Goal: Information Seeking & Learning: Learn about a topic

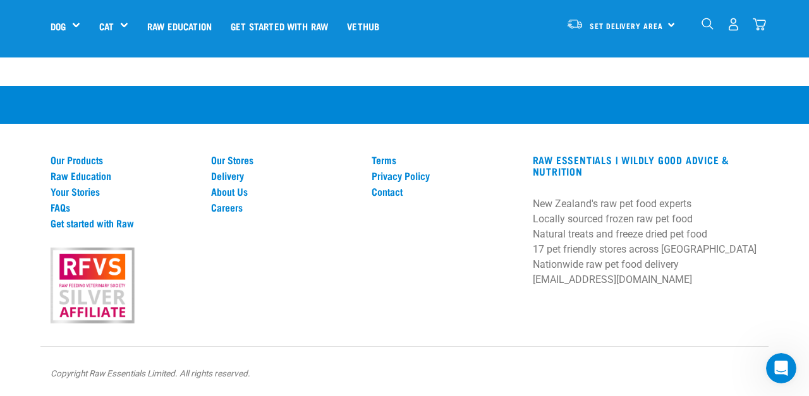
scroll to position [2529, 0]
click at [244, 174] on link "Delivery" at bounding box center [283, 175] width 145 height 11
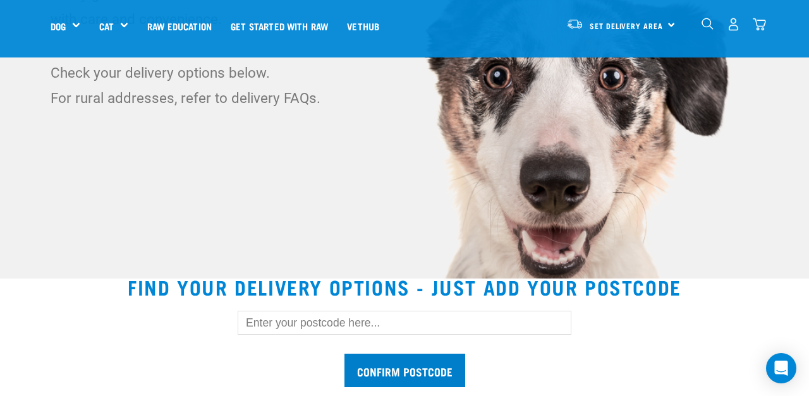
scroll to position [152, 0]
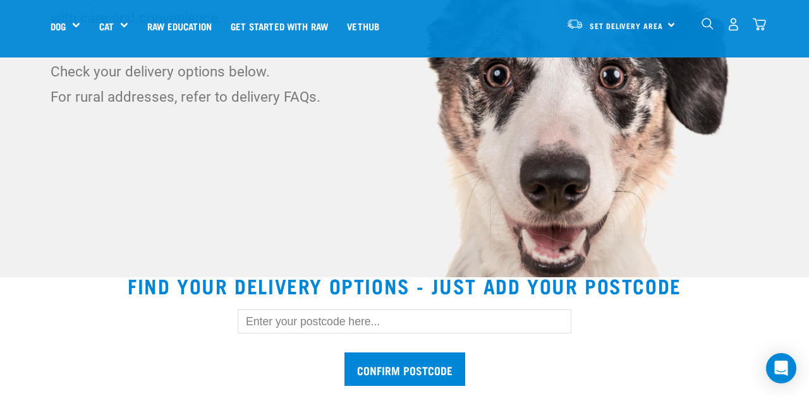
click at [354, 329] on input "text" at bounding box center [405, 322] width 334 height 24
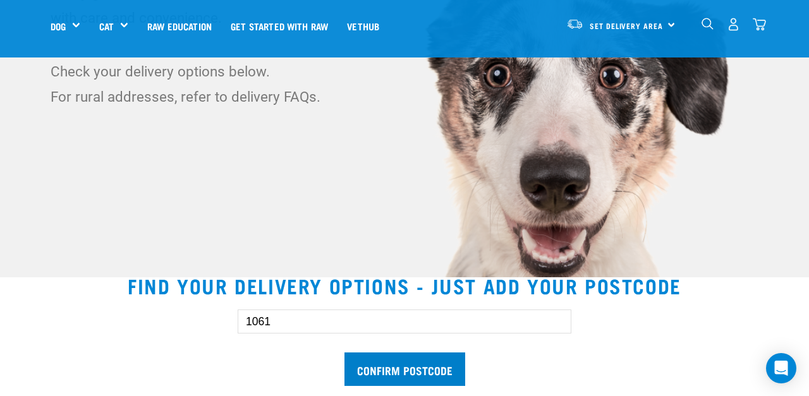
type input "1061"
click at [411, 372] on input "Confirm postcode" at bounding box center [405, 370] width 121 height 34
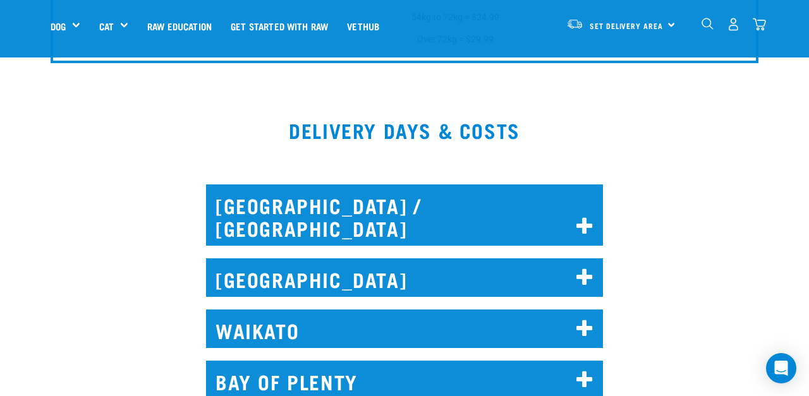
scroll to position [1469, 0]
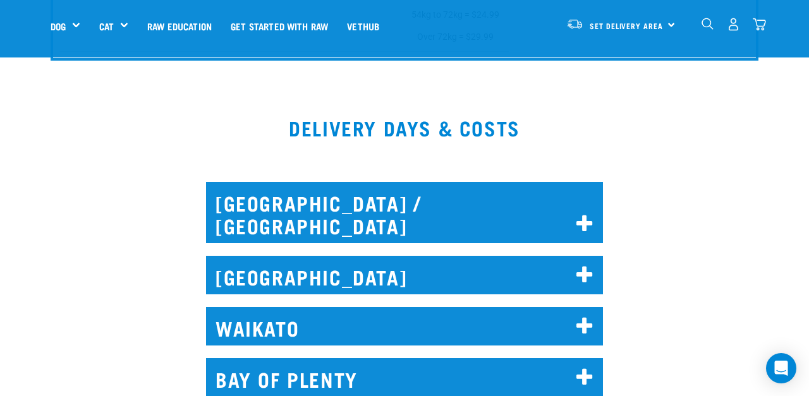
click at [581, 265] on icon at bounding box center [585, 275] width 17 height 20
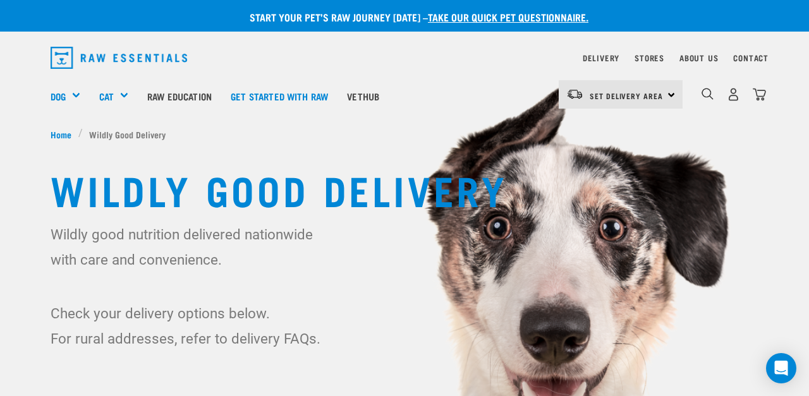
scroll to position [0, 0]
click at [82, 61] on img "dropdown navigation" at bounding box center [119, 58] width 137 height 22
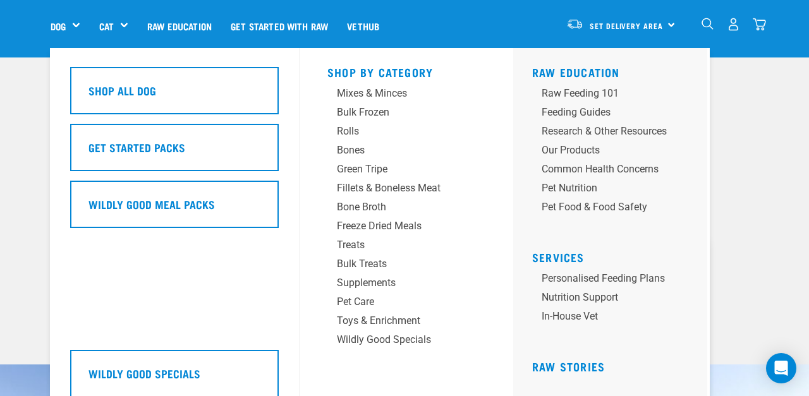
scroll to position [76, 0]
click at [373, 264] on div "Bulk Treats" at bounding box center [396, 264] width 118 height 15
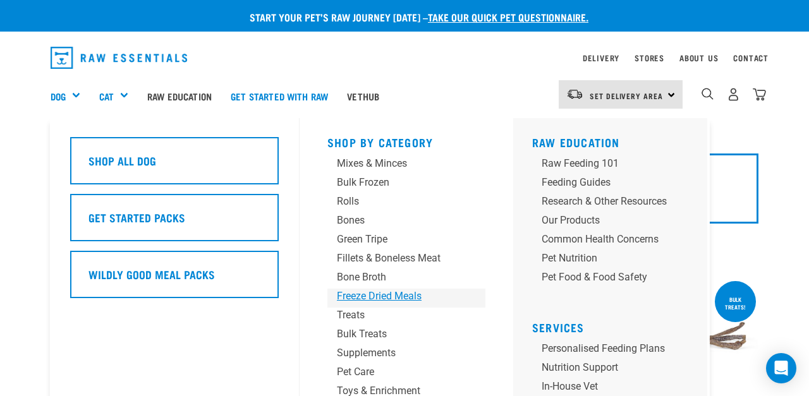
click at [372, 299] on div "Freeze Dried Meals" at bounding box center [396, 296] width 118 height 15
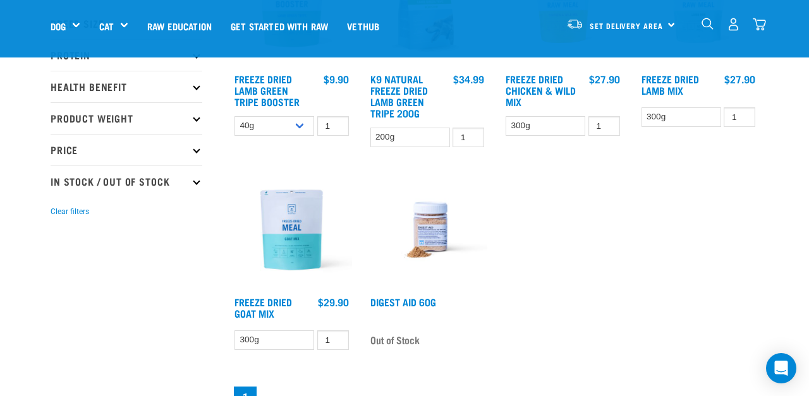
scroll to position [245, 0]
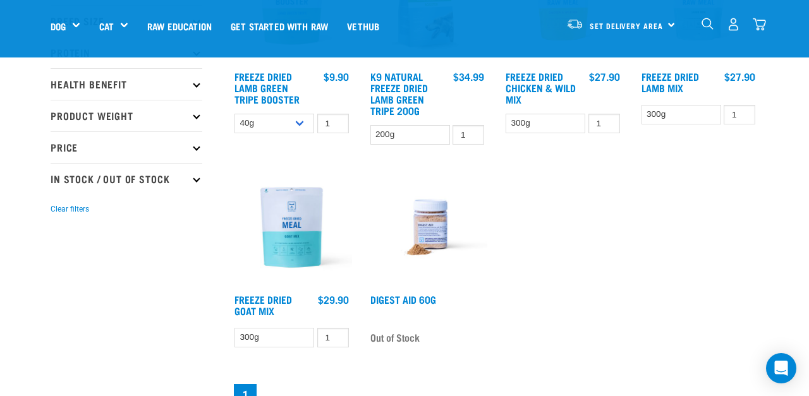
click at [301, 214] on img at bounding box center [291, 228] width 121 height 121
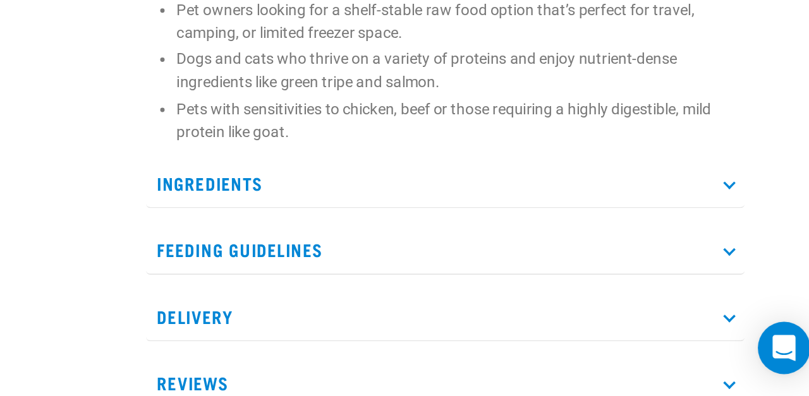
scroll to position [611, 0]
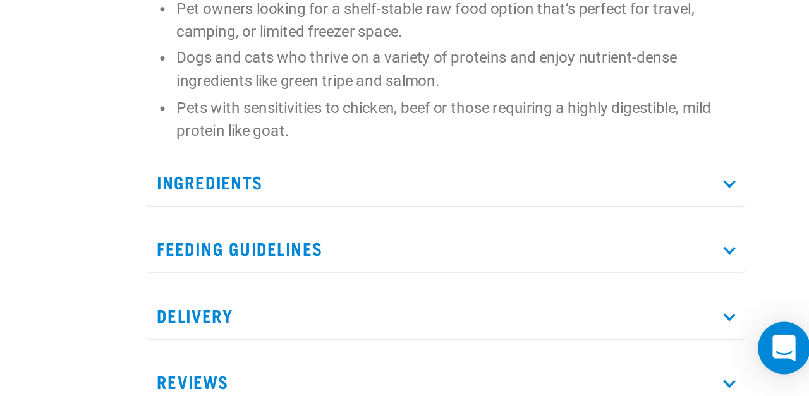
click at [412, 259] on p "Ingredients" at bounding box center [585, 273] width 346 height 28
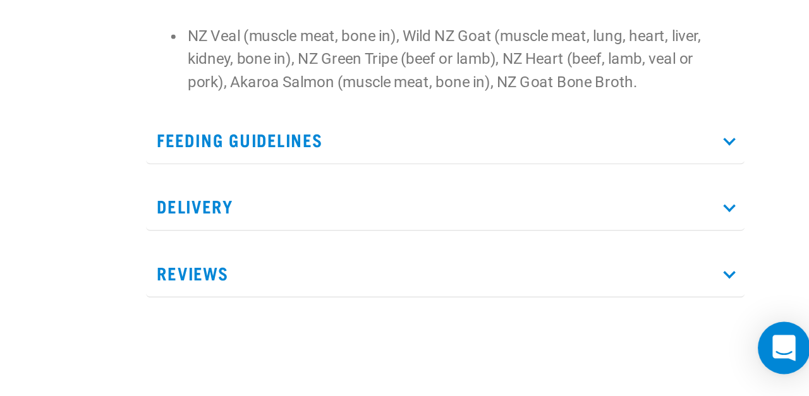
scroll to position [759, 0]
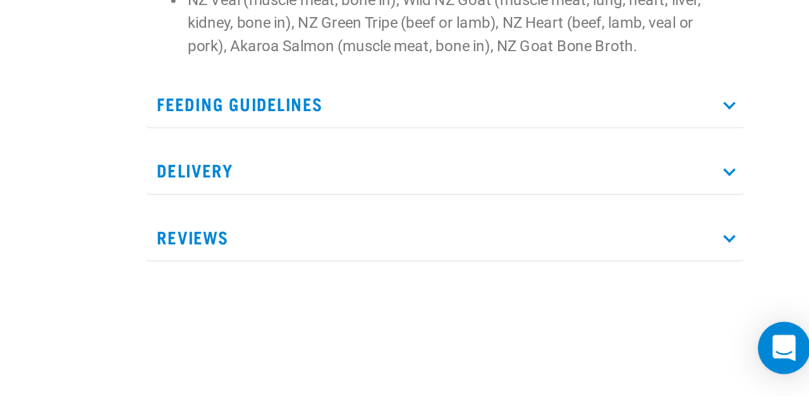
click at [412, 213] on p "Feeding Guidelines" at bounding box center [585, 227] width 346 height 28
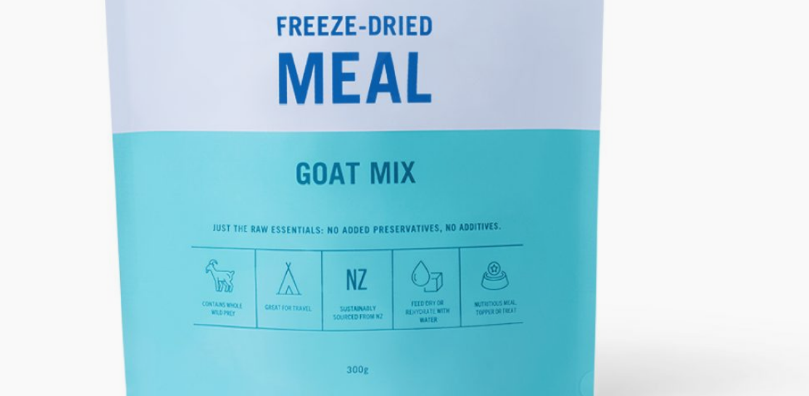
scroll to position [64, 0]
